Goal: Check status: Check status

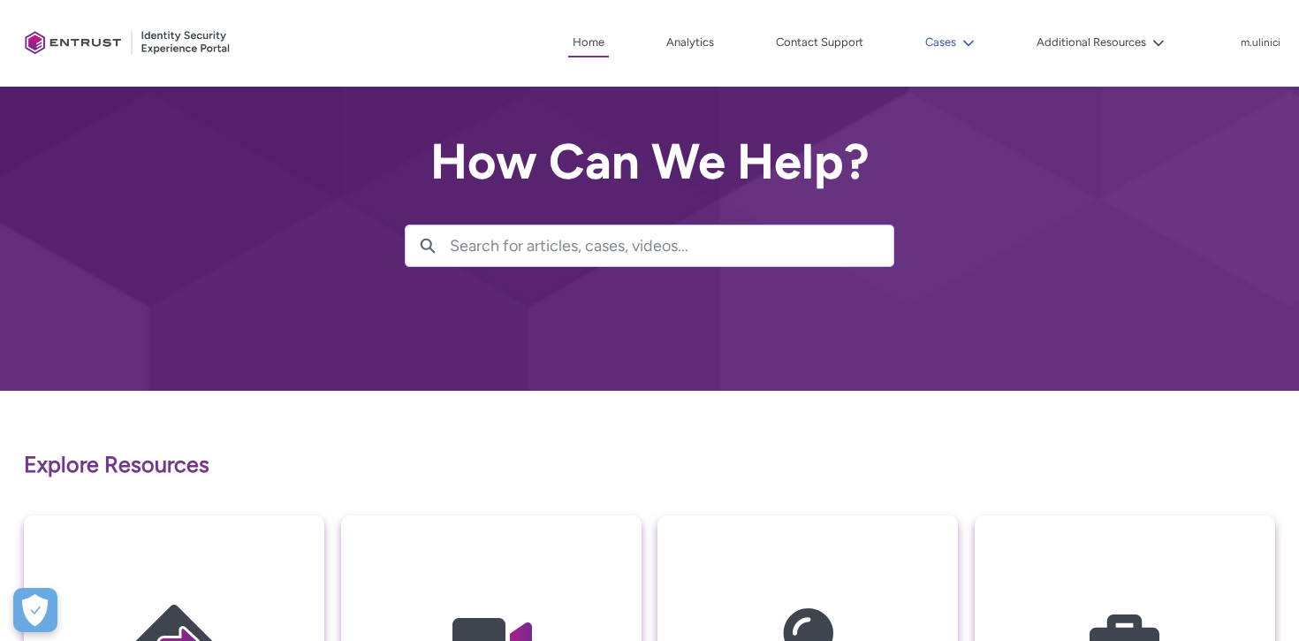
click at [958, 42] on lightning-icon at bounding box center [965, 42] width 19 height 13
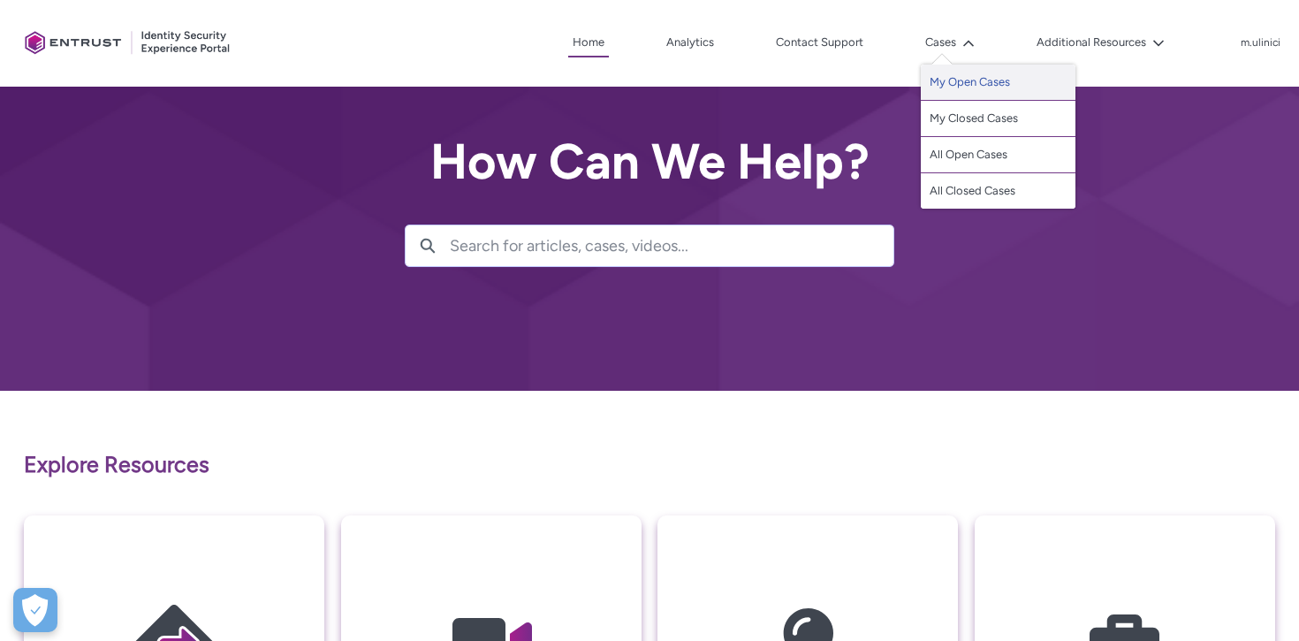
click at [955, 80] on link "My Open Cases" at bounding box center [998, 83] width 155 height 36
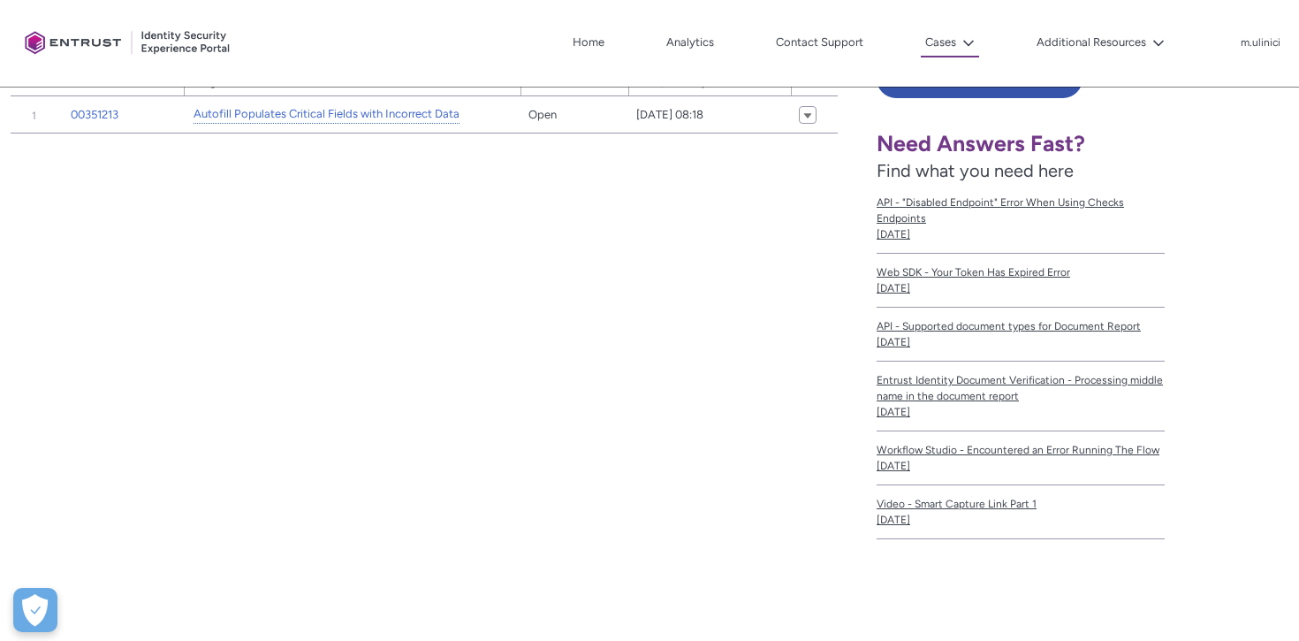
scroll to position [376, 0]
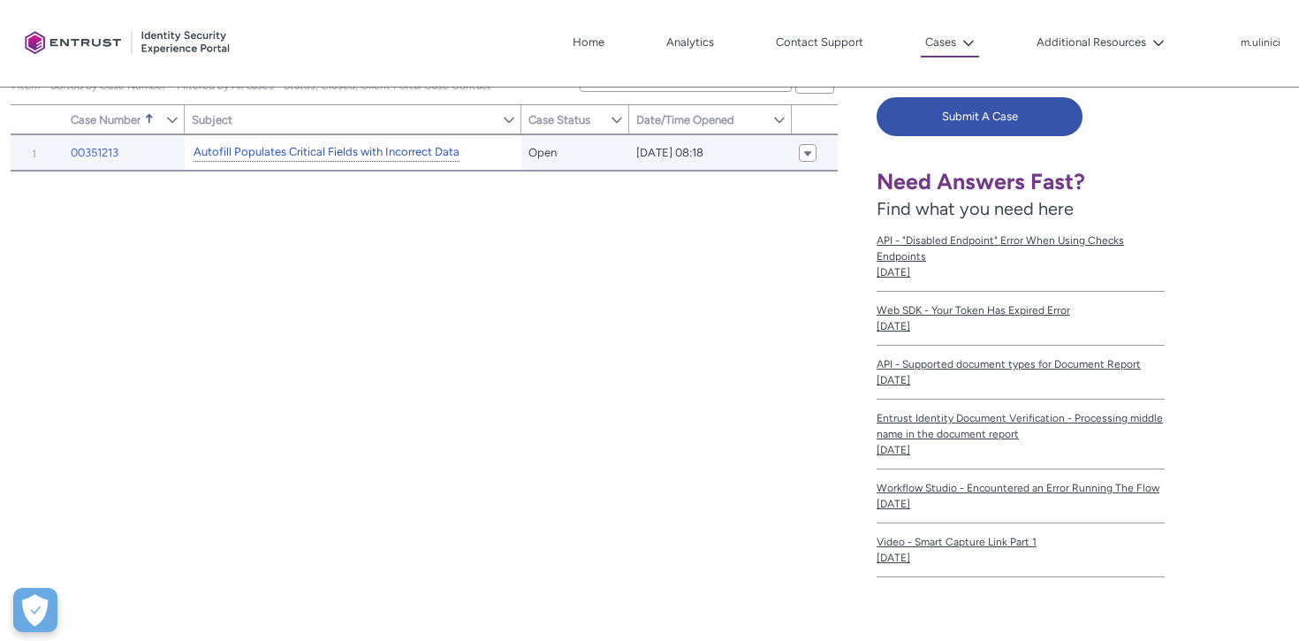
click at [352, 151] on link "Autofill Populates Critical Fields with Incorrect Data" at bounding box center [327, 152] width 266 height 19
